Goal: Task Accomplishment & Management: Use online tool/utility

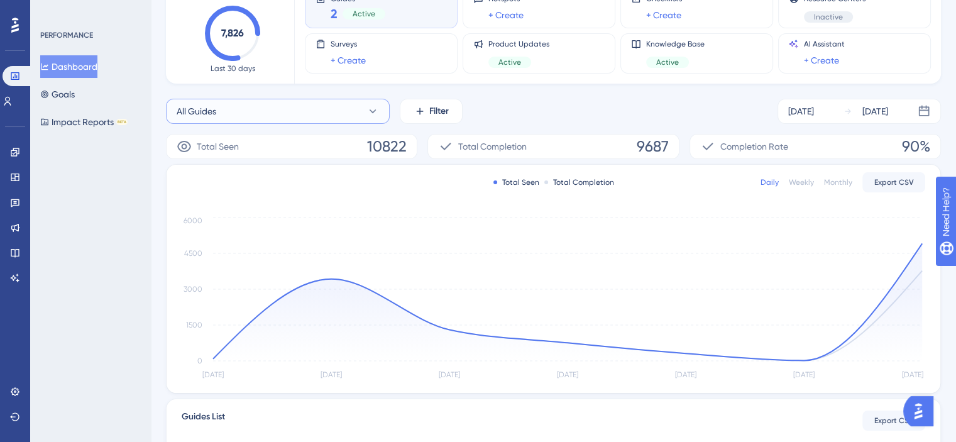
click at [321, 101] on button "All Guides" at bounding box center [278, 111] width 224 height 25
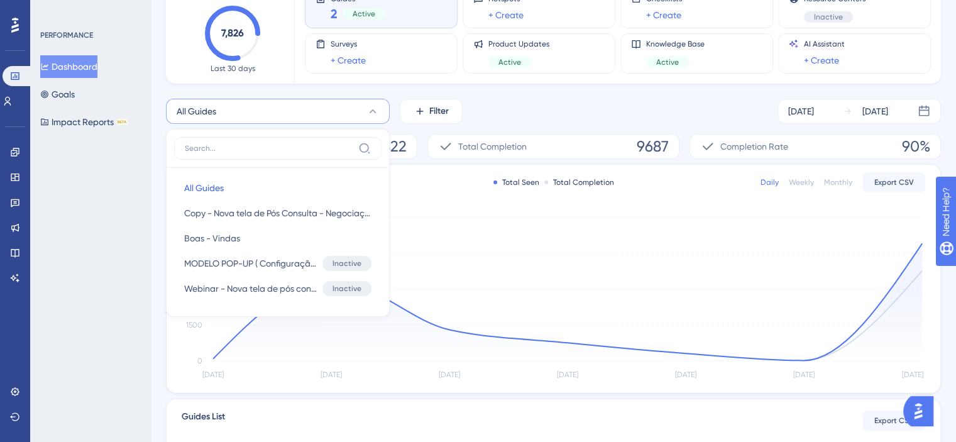
scroll to position [94, 0]
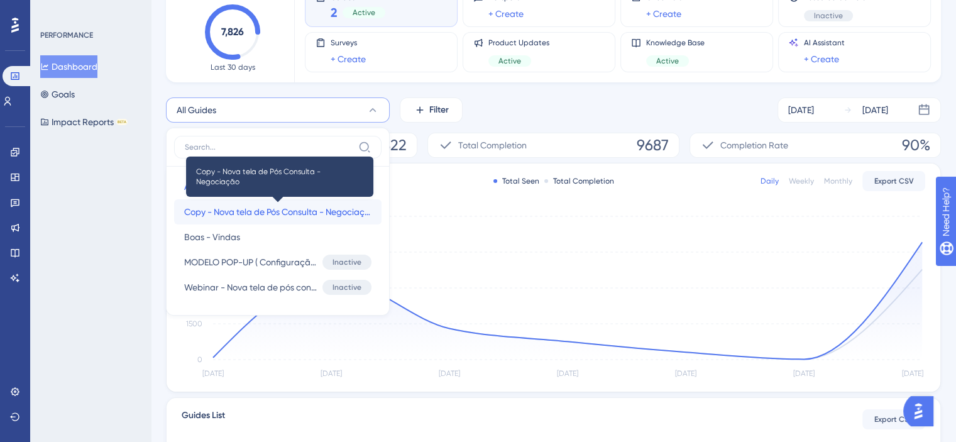
click at [292, 204] on span "Copy - Nova tela de Pós Consulta - Negociação" at bounding box center [277, 211] width 187 height 15
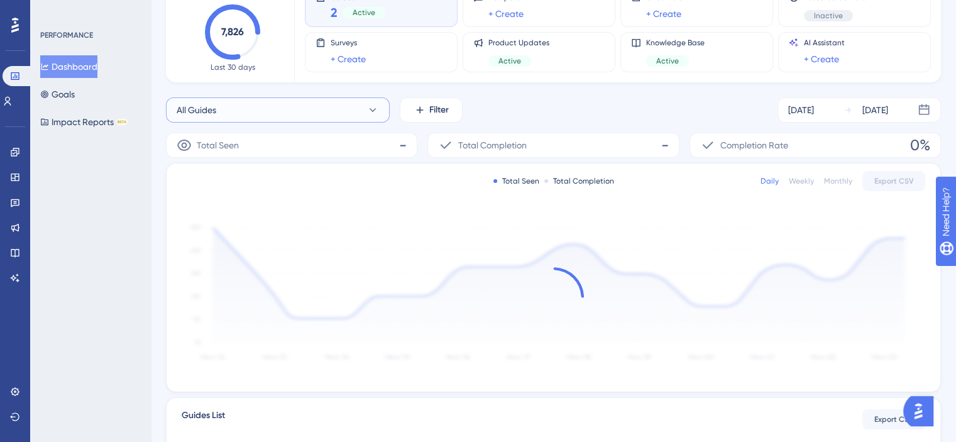
click at [357, 115] on button "All Guides" at bounding box center [278, 109] width 224 height 25
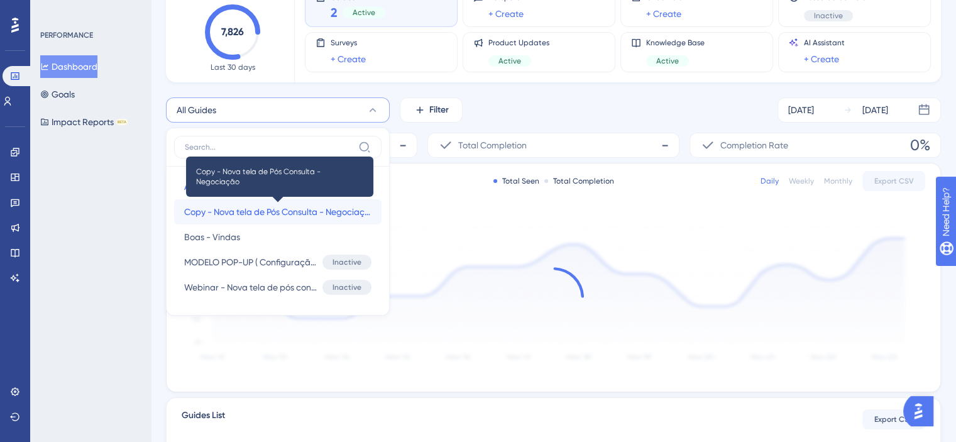
click at [293, 209] on span "Copy - Nova tela de Pós Consulta - Negociação" at bounding box center [277, 211] width 187 height 15
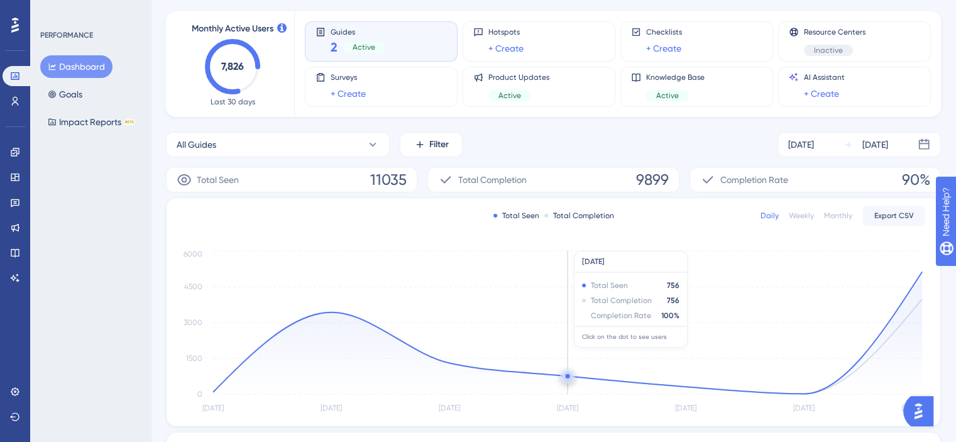
scroll to position [108, 0]
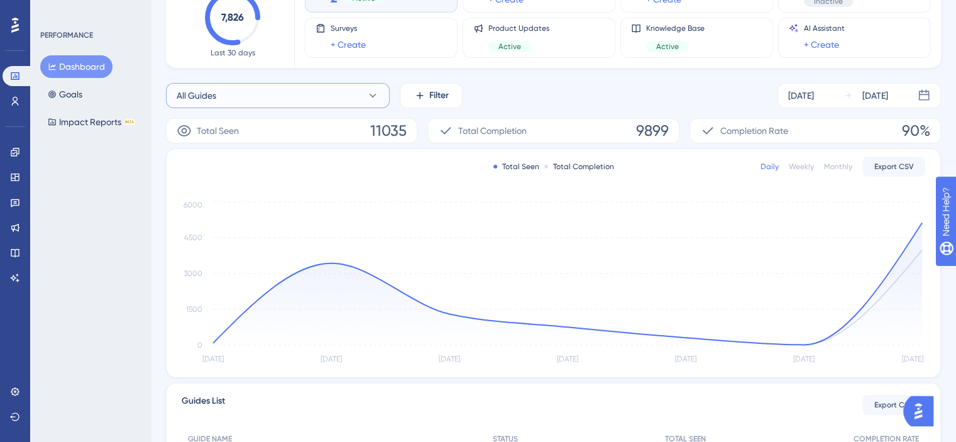
click at [259, 99] on button "All Guides" at bounding box center [278, 95] width 224 height 25
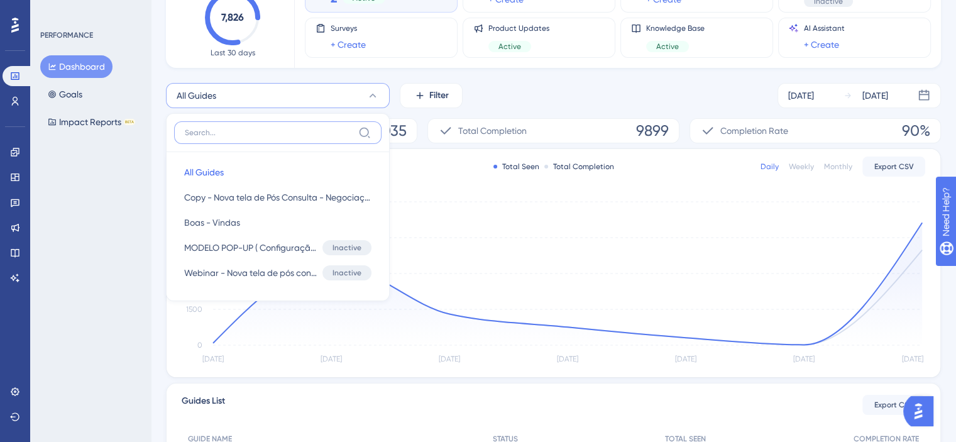
scroll to position [94, 0]
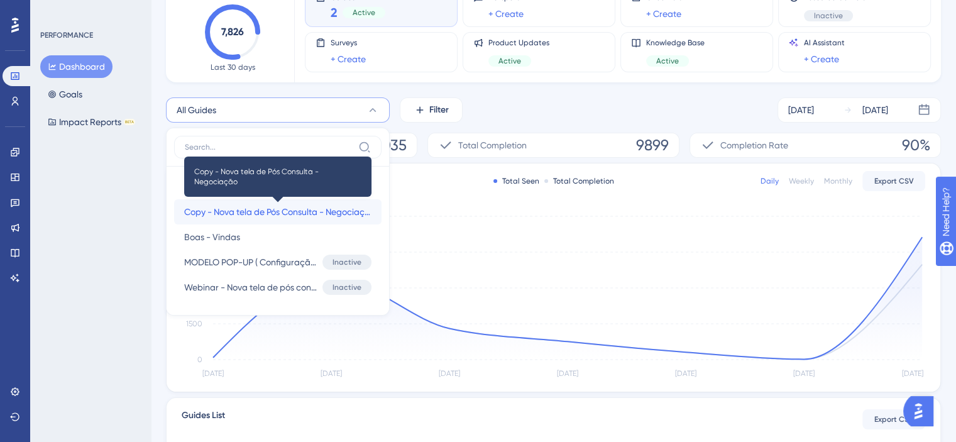
click at [251, 210] on span "Copy - Nova tela de Pós Consulta - Negociação" at bounding box center [277, 211] width 187 height 15
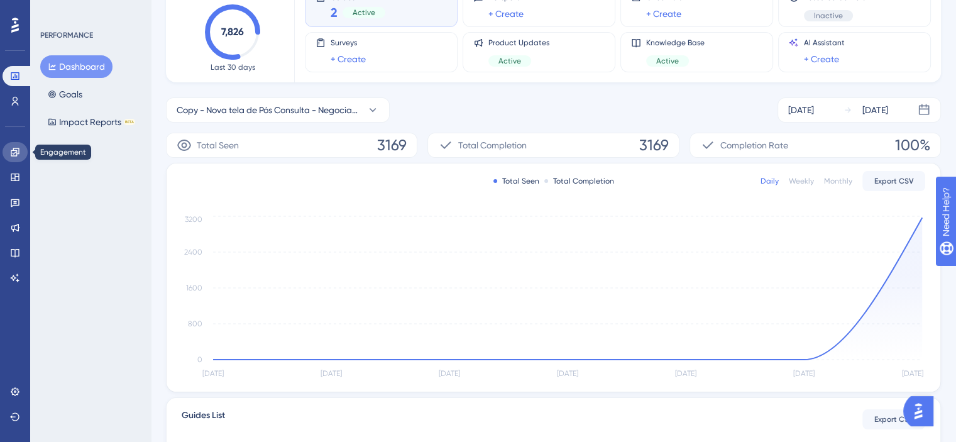
click at [15, 153] on icon at bounding box center [15, 152] width 10 height 10
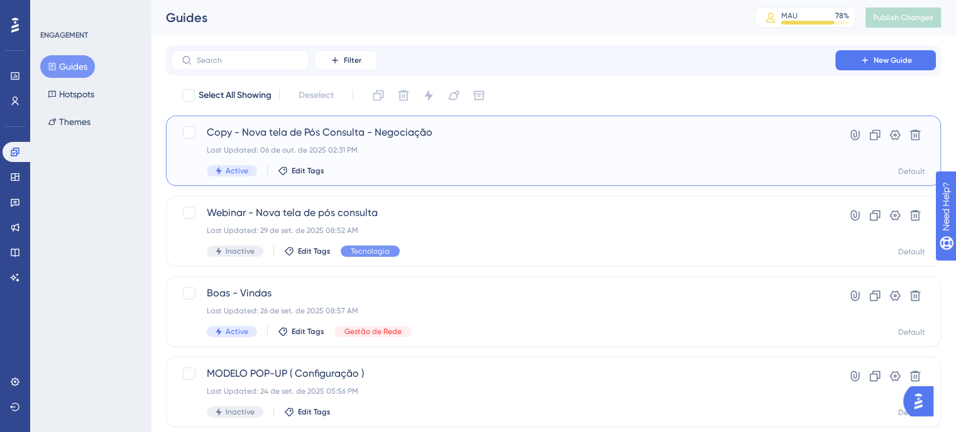
click at [383, 153] on div "Last Updated: 06 de out. de 2025 02:31 PM" at bounding box center [503, 150] width 593 height 10
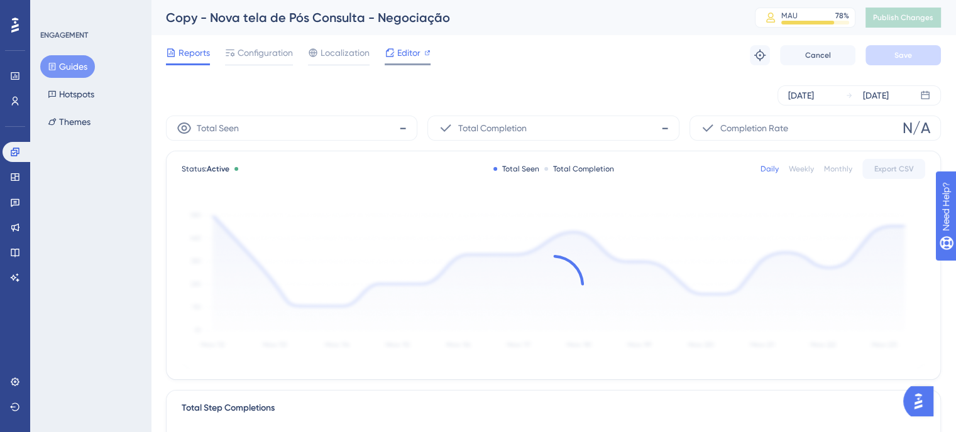
click at [415, 53] on span "Editor" at bounding box center [408, 52] width 23 height 15
